Goal: Check status: Check status

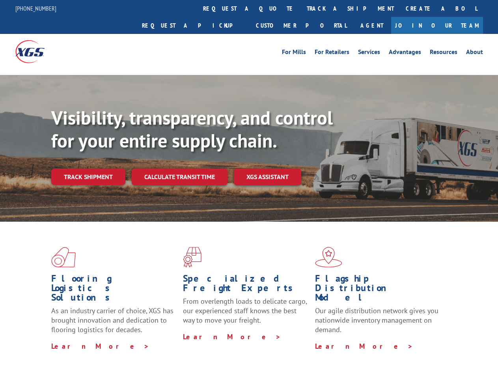
click at [249, 186] on div "Visibility, transparency, and control for your entire supply chain. Track shipm…" at bounding box center [274, 161] width 447 height 110
click at [301, 8] on link "track a shipment" at bounding box center [350, 8] width 99 height 17
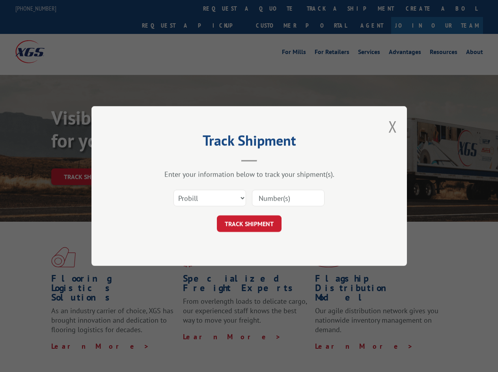
click at [275, 8] on div "Track Shipment Enter your information below to track your shipment(s). Select c…" at bounding box center [249, 186] width 498 height 372
click at [324, 8] on div "Track Shipment Enter your information below to track your shipment(s). Select c…" at bounding box center [249, 186] width 498 height 372
click at [88, 159] on div "Track Shipment Enter your information below to track your shipment(s). Select c…" at bounding box center [249, 186] width 498 height 372
click at [179, 159] on header "Track Shipment" at bounding box center [249, 148] width 237 height 27
click at [268, 159] on header "Track Shipment" at bounding box center [249, 148] width 237 height 27
